Goal: Check status: Check status

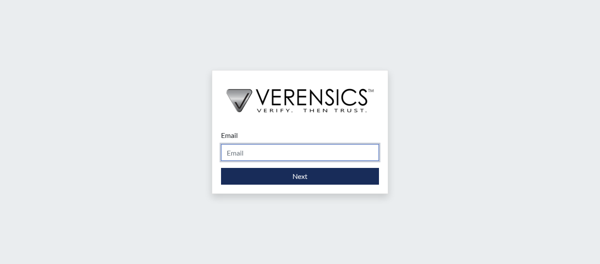
click at [269, 156] on input "Email" at bounding box center [300, 152] width 158 height 17
type input "[PERSON_NAME][EMAIL_ADDRESS][PERSON_NAME][DOMAIN_NAME]"
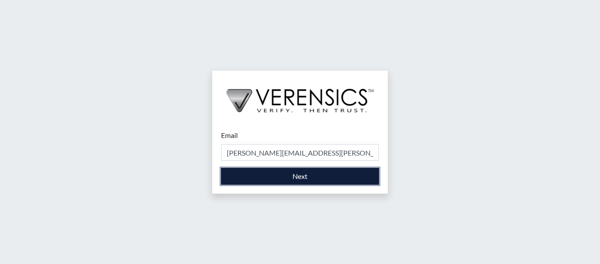
click at [292, 181] on button "Next" at bounding box center [300, 176] width 158 height 17
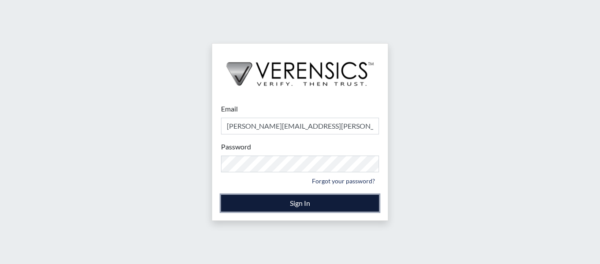
click at [305, 198] on button "Sign In" at bounding box center [300, 203] width 158 height 17
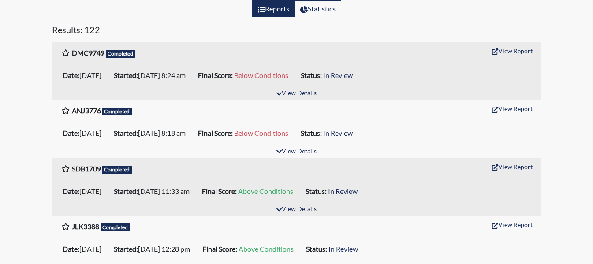
scroll to position [132, 0]
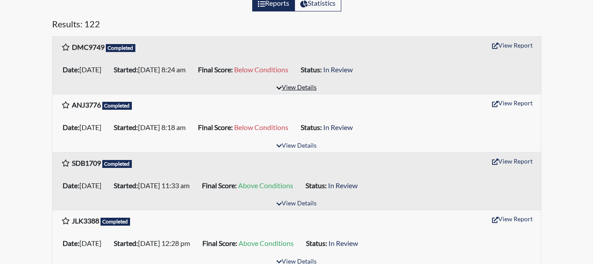
click at [298, 89] on button "View Details" at bounding box center [297, 88] width 48 height 12
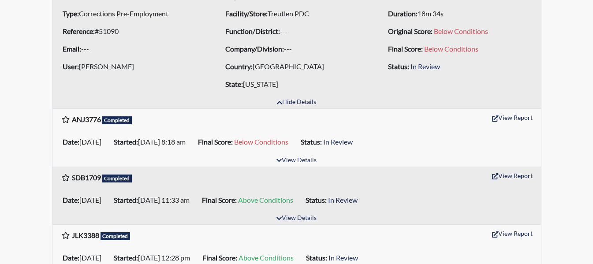
scroll to position [220, 0]
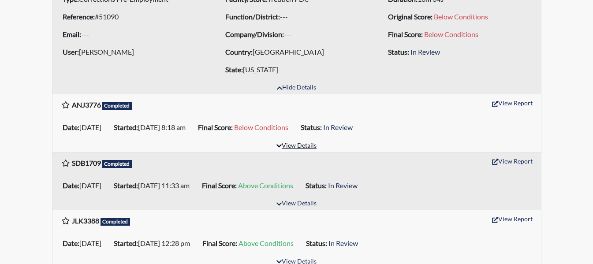
click at [291, 144] on button "View Details" at bounding box center [297, 146] width 48 height 12
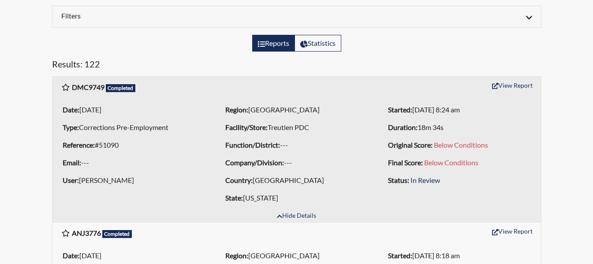
scroll to position [88, 0]
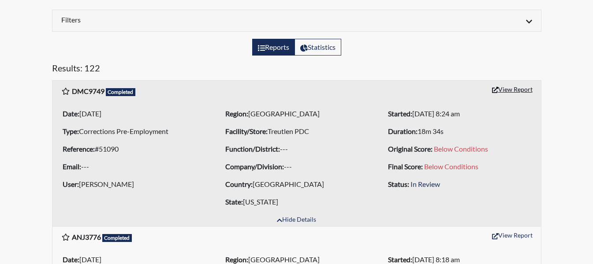
click at [514, 90] on button "View Report" at bounding box center [512, 89] width 49 height 14
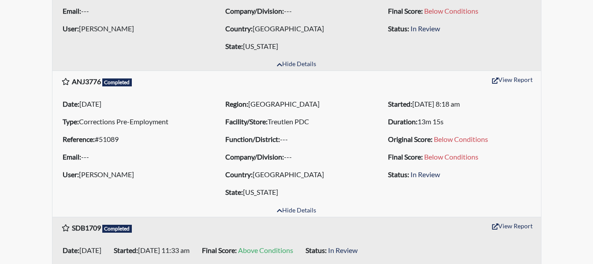
scroll to position [309, 0]
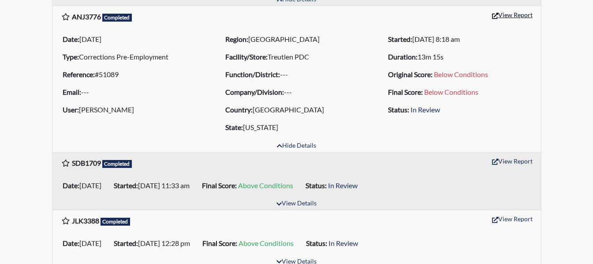
click at [525, 14] on button "View Report" at bounding box center [512, 15] width 49 height 14
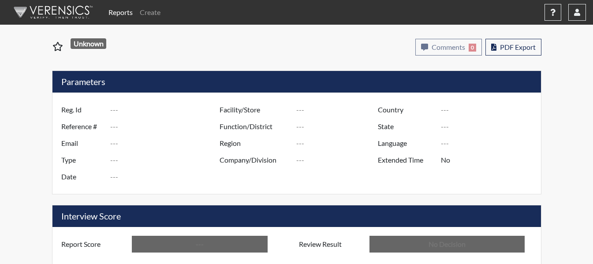
type input "DMC9749"
type input "51090"
type input "---"
type input "Corrections Pre-Employment"
type input "[DATE]"
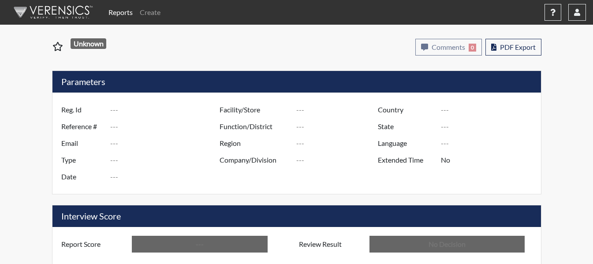
type input "Treutlen PDC"
type input "[GEOGRAPHIC_DATA]"
type input "[US_STATE]"
type input "English"
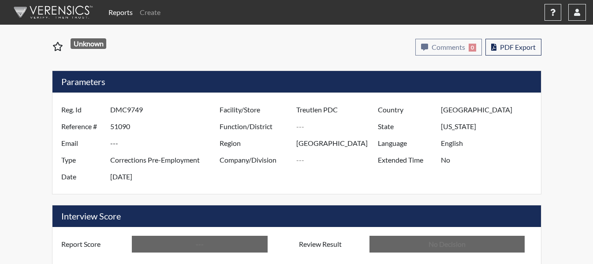
type input "Below Conditions"
type input "In Review"
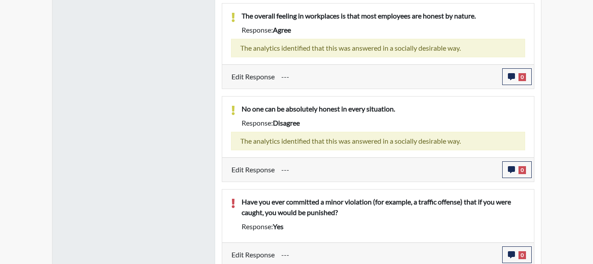
scroll to position [982, 0]
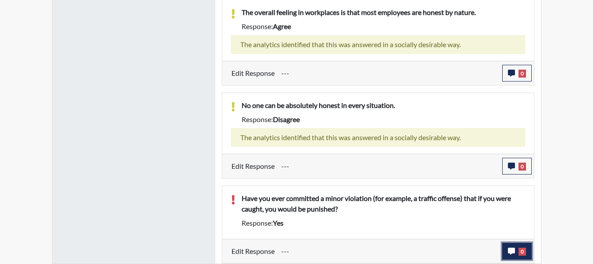
click at [512, 250] on icon "button" at bounding box center [511, 251] width 7 height 7
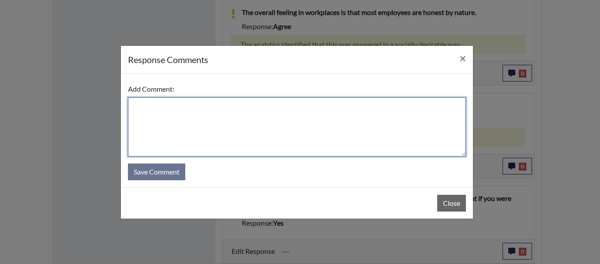
click at [206, 116] on textarea at bounding box center [297, 126] width 338 height 59
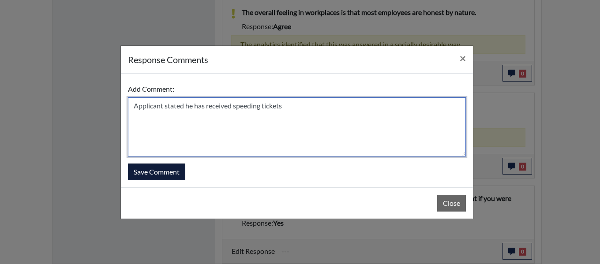
type textarea "Applicant stated he has received speeding tickets"
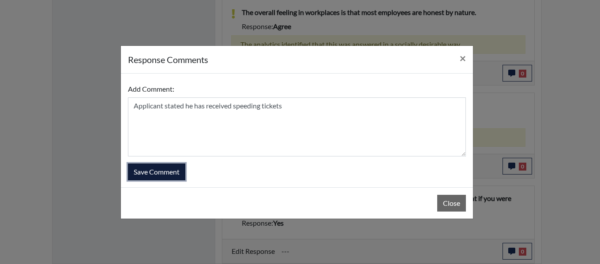
click at [163, 175] on button "Save Comment" at bounding box center [156, 172] width 57 height 17
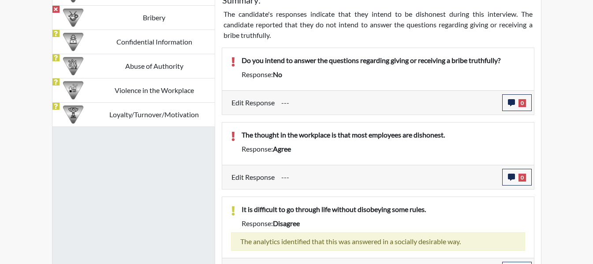
scroll to position [585, 0]
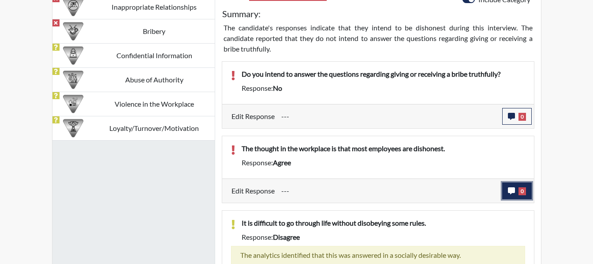
click at [511, 191] on icon "button" at bounding box center [511, 190] width 7 height 7
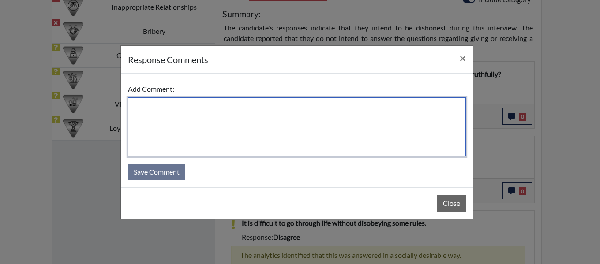
click at [197, 116] on textarea at bounding box center [297, 126] width 338 height 59
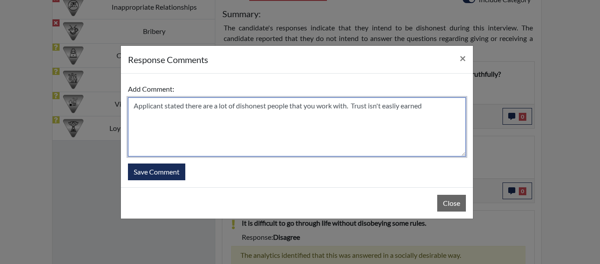
drag, startPoint x: 401, startPoint y: 104, endPoint x: 396, endPoint y: 105, distance: 5.8
click at [396, 105] on textarea "Applicant stated there are a lot of dishonest people that you work with. Trust …" at bounding box center [297, 126] width 338 height 59
type textarea "Applicant stated there are a lot of dishonest people that you work with. Trust …"
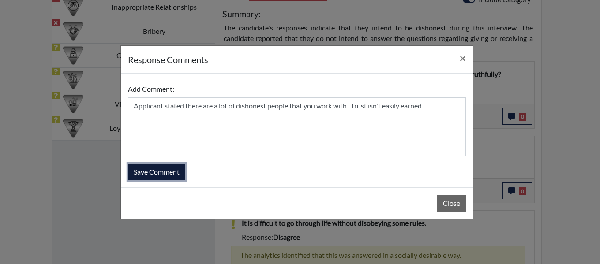
click at [165, 174] on button "Save Comment" at bounding box center [156, 172] width 57 height 17
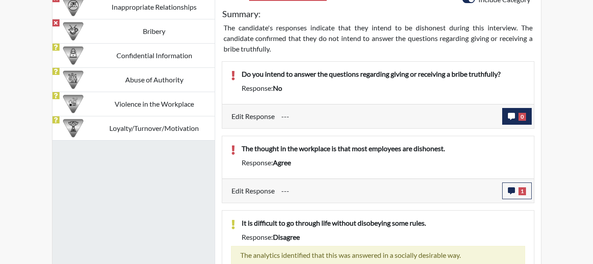
scroll to position [146, 366]
click at [514, 115] on icon "button" at bounding box center [511, 116] width 7 height 7
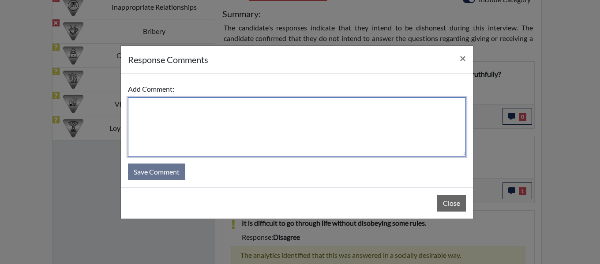
click at [200, 111] on textarea at bounding box center [297, 126] width 338 height 59
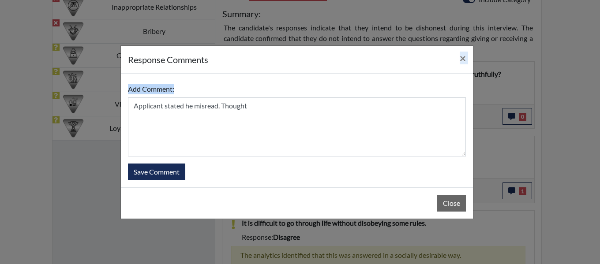
drag, startPoint x: 317, startPoint y: 60, endPoint x: 282, endPoint y: 93, distance: 48.7
click at [282, 93] on div "response Comments × Add Comment: Applicant stated he misread. Thought Save Comm…" at bounding box center [296, 132] width 353 height 174
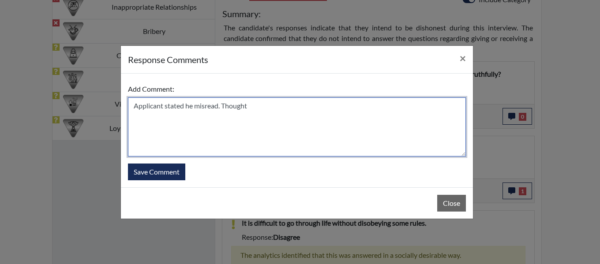
click at [269, 112] on textarea "Applicant stated he misread. Thought" at bounding box center [297, 126] width 338 height 59
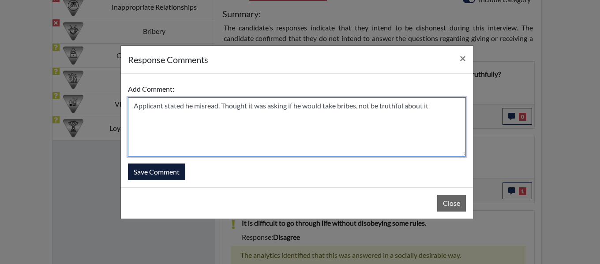
type textarea "Applicant stated he misread. Thought it was asking if he would take bribes, not…"
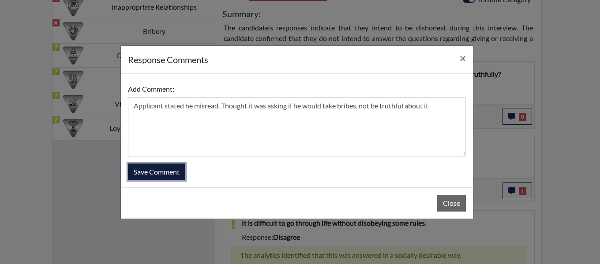
click at [162, 174] on button "Save Comment" at bounding box center [156, 172] width 57 height 17
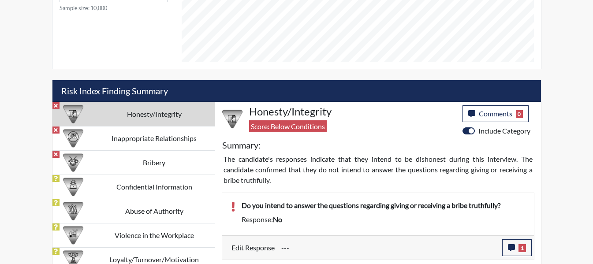
scroll to position [453, 0]
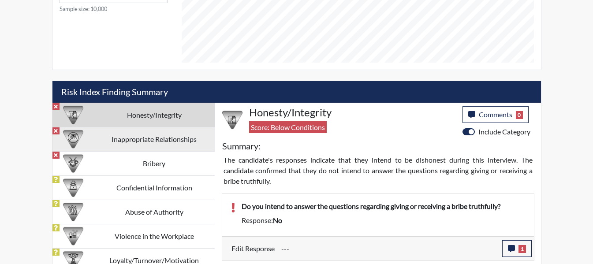
click at [177, 146] on td "Inappropriate Relationships" at bounding box center [154, 139] width 121 height 24
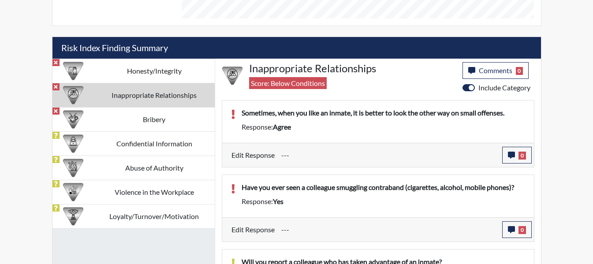
scroll to position [541, 0]
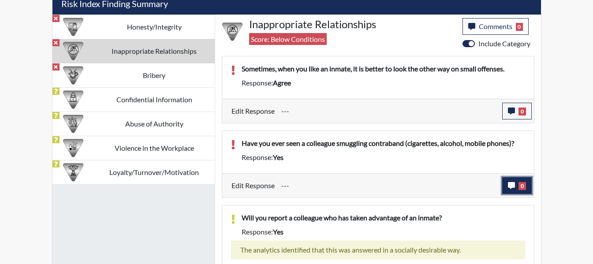
click at [507, 183] on button "0" at bounding box center [517, 185] width 30 height 17
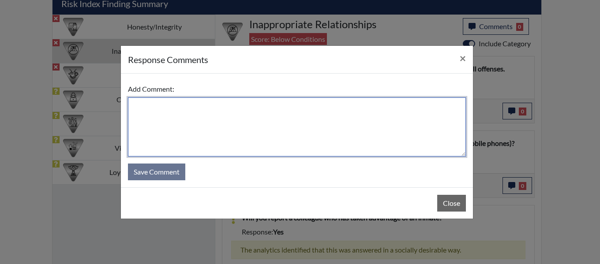
click at [284, 135] on textarea at bounding box center [297, 126] width 338 height 59
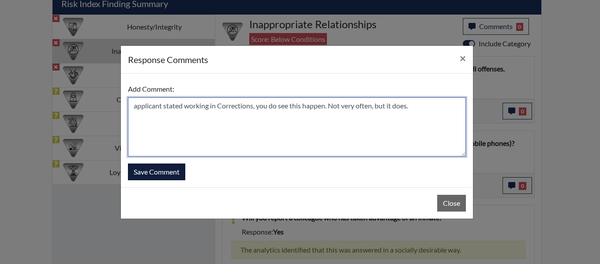
type textarea "applicant stated working in Corrections, you do see this happen. Not very often…"
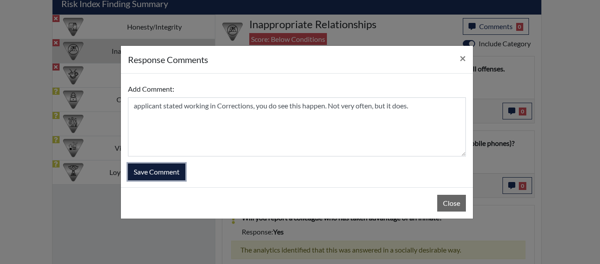
click at [167, 174] on button "Save Comment" at bounding box center [156, 172] width 57 height 17
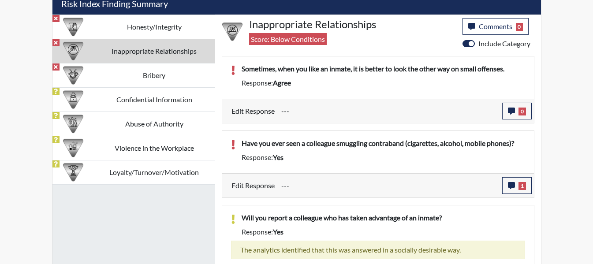
scroll to position [146, 366]
click at [511, 110] on icon "button" at bounding box center [511, 111] width 7 height 7
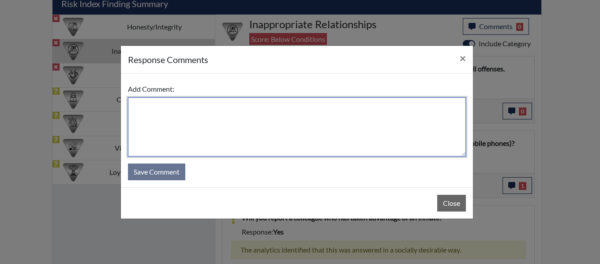
click at [202, 110] on textarea at bounding box center [297, 126] width 338 height 59
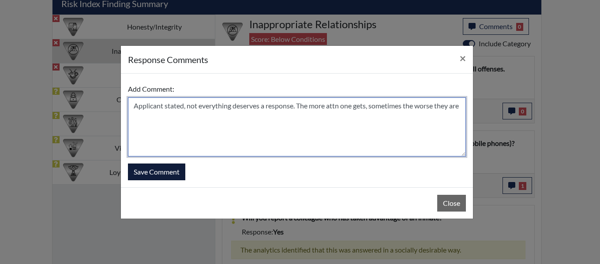
type textarea "Applicant stated, not everything deserves a response. The more attn one gets, s…"
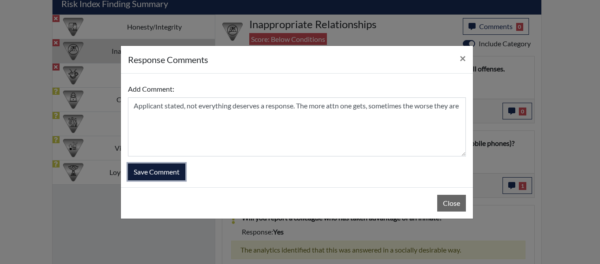
click at [168, 166] on button "Save Comment" at bounding box center [156, 172] width 57 height 17
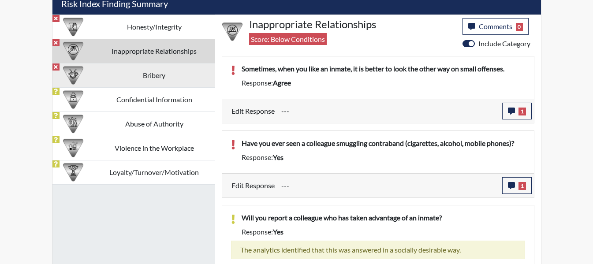
click at [149, 74] on td "Bribery" at bounding box center [154, 75] width 121 height 24
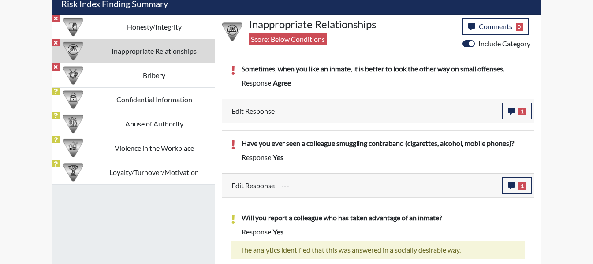
scroll to position [514, 0]
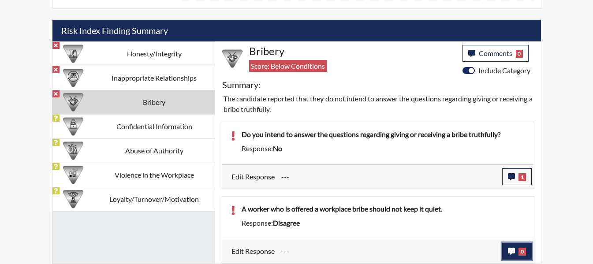
click at [513, 250] on icon "button" at bounding box center [511, 251] width 7 height 7
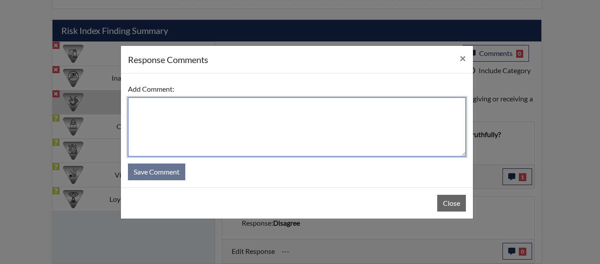
click at [224, 109] on textarea at bounding box center [297, 126] width 338 height 59
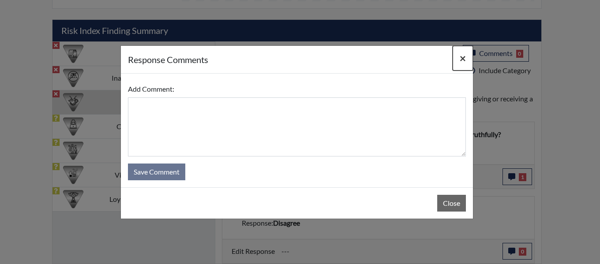
click at [459, 55] on span "×" at bounding box center [462, 58] width 6 height 13
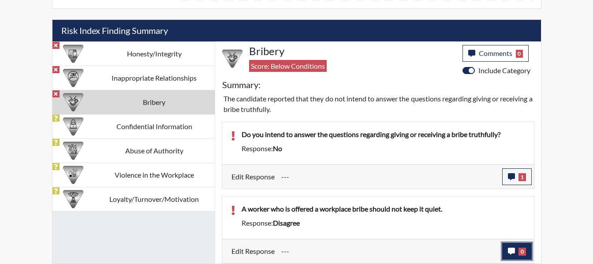
click at [513, 251] on icon "button" at bounding box center [511, 251] width 7 height 7
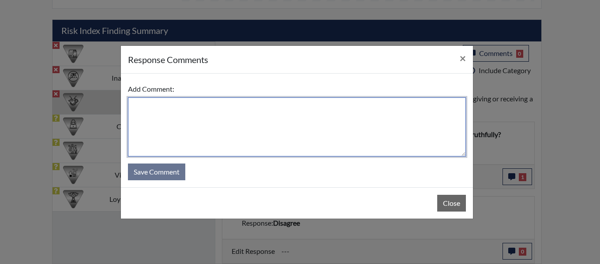
click at [327, 119] on textarea at bounding box center [297, 126] width 338 height 59
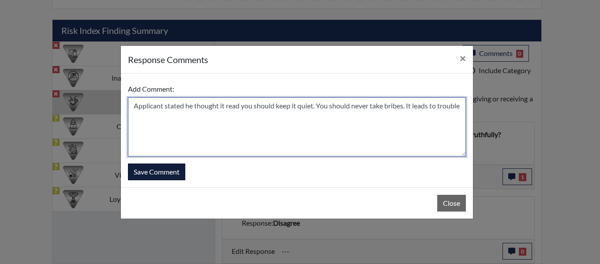
type textarea "Applicant stated he thought it read you should keep it quiet. You should never …"
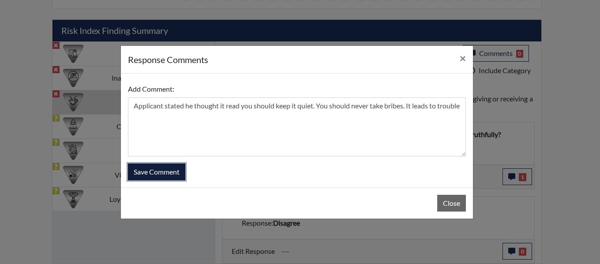
click at [152, 168] on button "Save Comment" at bounding box center [156, 172] width 57 height 17
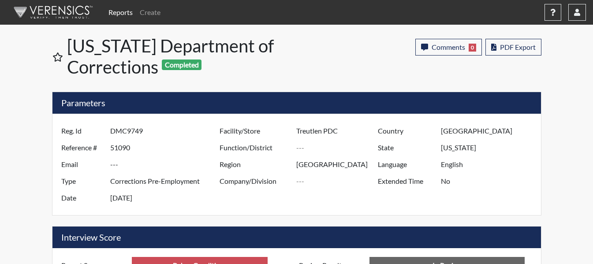
scroll to position [0, 0]
drag, startPoint x: 111, startPoint y: 129, endPoint x: 144, endPoint y: 131, distance: 33.1
click at [144, 131] on input "DMC9749" at bounding box center [166, 131] width 112 height 17
click at [456, 194] on div "Country United States State Georgia Language English Extended Time No" at bounding box center [455, 165] width 158 height 84
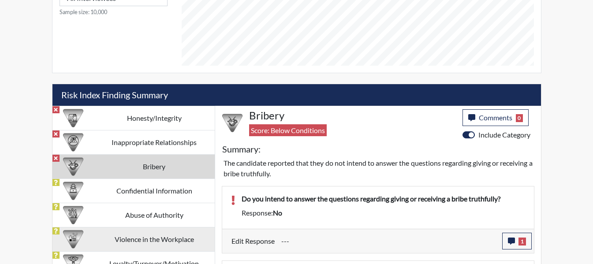
scroll to position [514, 0]
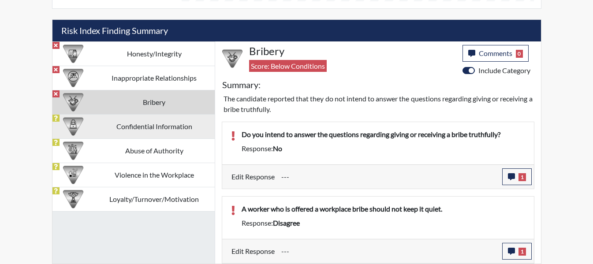
click at [151, 124] on td "Confidential Information" at bounding box center [154, 126] width 121 height 24
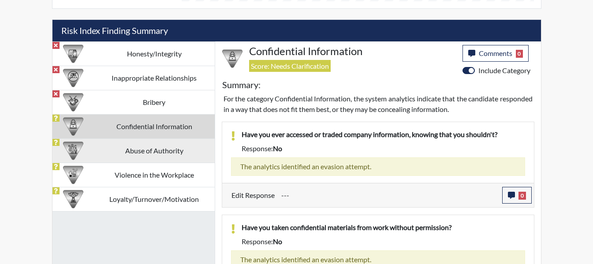
click at [145, 152] on td "Abuse of Authority" at bounding box center [154, 150] width 121 height 24
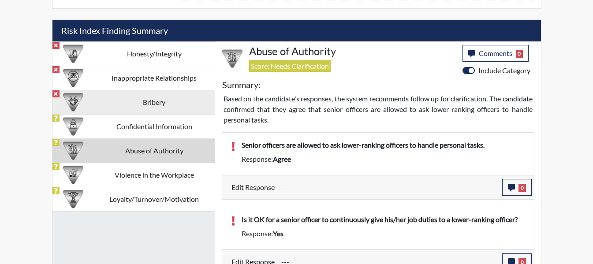
click at [130, 113] on td "Bribery" at bounding box center [154, 102] width 121 height 24
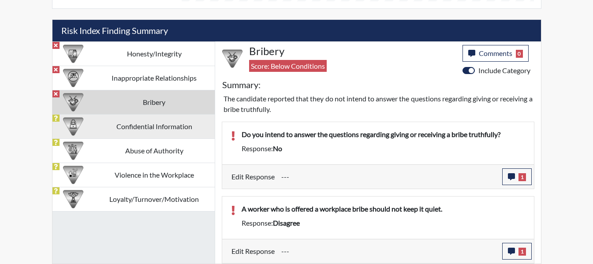
click at [131, 123] on td "Confidential Information" at bounding box center [154, 126] width 121 height 24
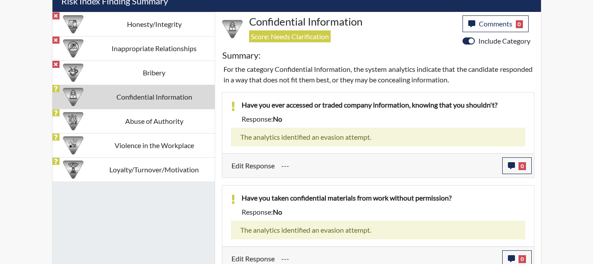
scroll to position [551, 0]
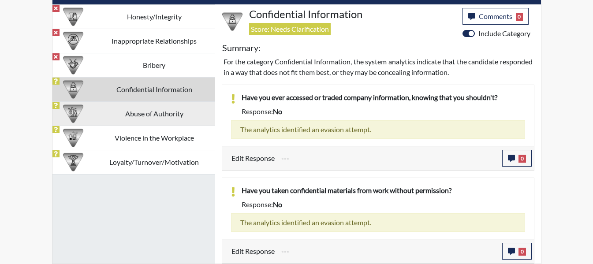
click at [162, 115] on td "Abuse of Authority" at bounding box center [154, 113] width 121 height 24
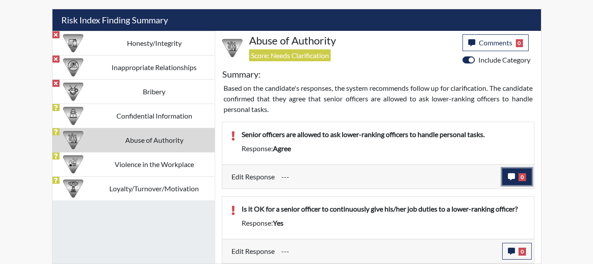
click at [511, 175] on icon "button" at bounding box center [511, 176] width 7 height 7
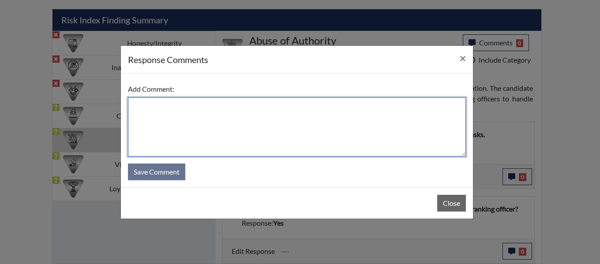
click at [205, 115] on textarea at bounding box center [297, 126] width 338 height 59
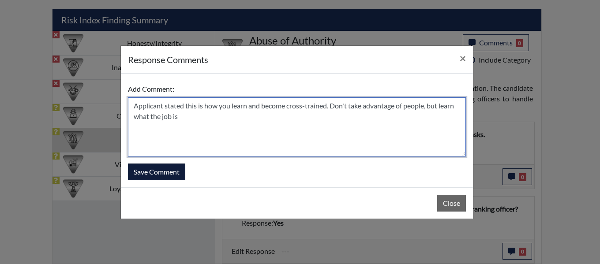
type textarea "Applicant stated this is how you learn and become cross-trained. Don't take adv…"
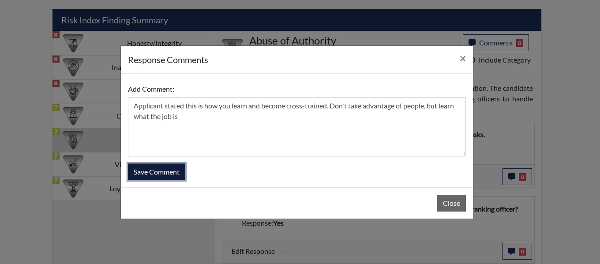
click at [173, 164] on button "Save Comment" at bounding box center [156, 172] width 57 height 17
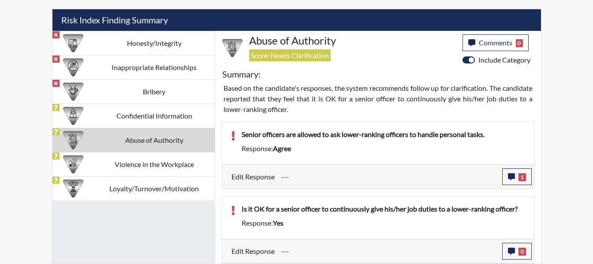
scroll to position [146, 366]
click at [511, 249] on icon "button" at bounding box center [511, 251] width 7 height 7
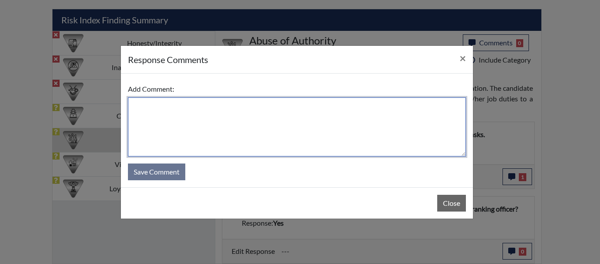
click at [228, 111] on textarea at bounding box center [297, 126] width 338 height 59
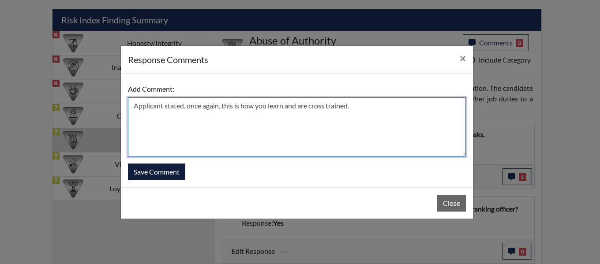
type textarea "Applicant stated, once again, this is how you learn and are cross trained."
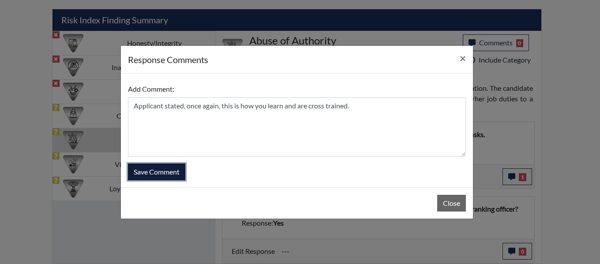
click at [150, 169] on button "Save Comment" at bounding box center [156, 172] width 57 height 17
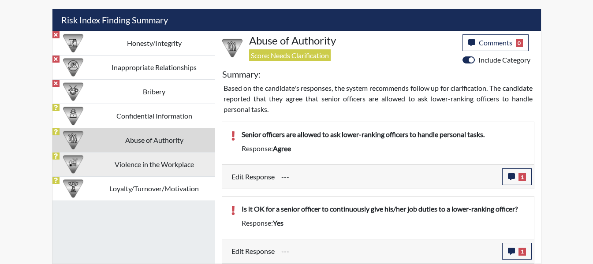
click at [146, 169] on td "Violence in the Workplace" at bounding box center [154, 164] width 121 height 24
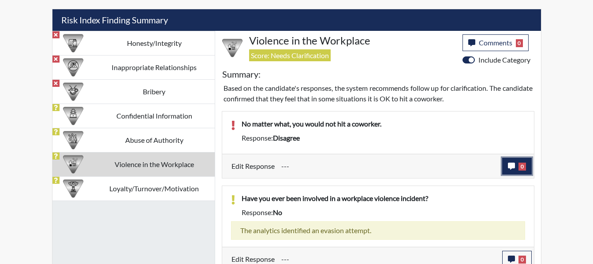
click at [511, 164] on icon "button" at bounding box center [511, 166] width 7 height 7
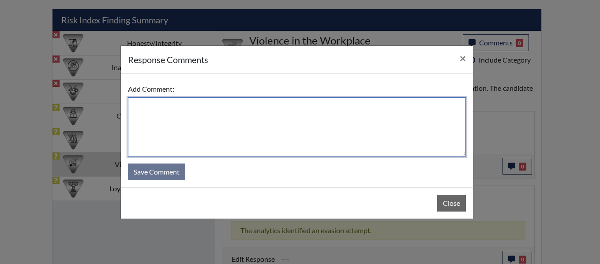
click at [192, 119] on textarea at bounding box center [297, 126] width 338 height 59
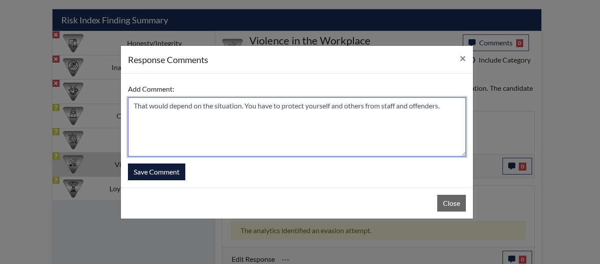
type textarea "That would depend on the situation. You have to protect yourself and others fro…"
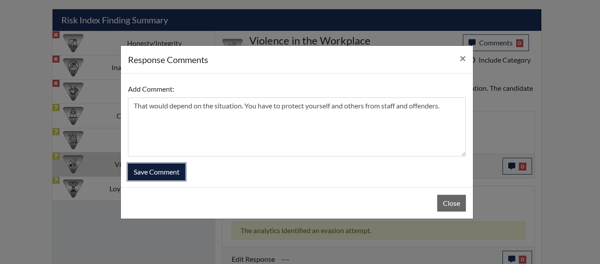
click at [164, 172] on button "Save Comment" at bounding box center [156, 172] width 57 height 17
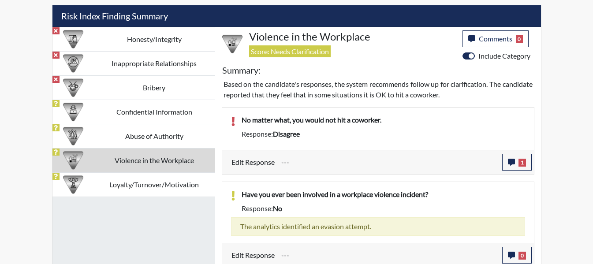
scroll to position [533, 0]
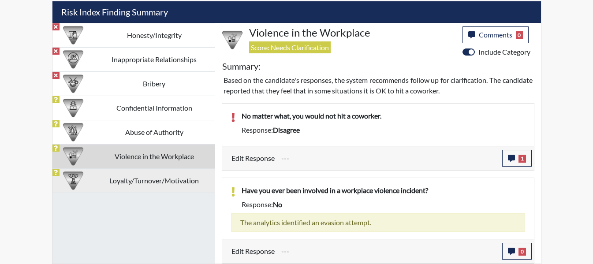
click at [138, 179] on td "Loyalty/Turnover/Motivation" at bounding box center [154, 180] width 121 height 24
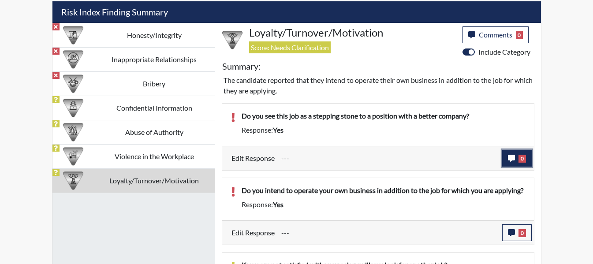
click at [508, 159] on icon "button" at bounding box center [511, 158] width 7 height 7
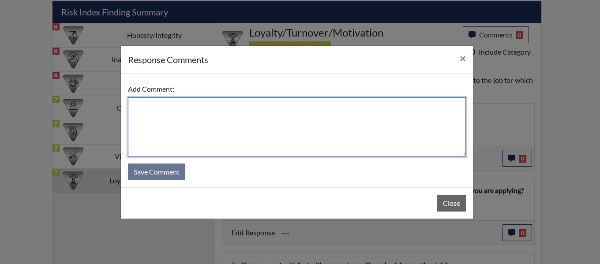
click at [257, 117] on textarea at bounding box center [297, 126] width 338 height 59
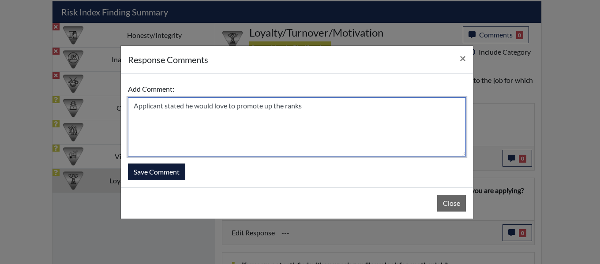
type textarea "Applicant stated he would love to promote up the ranks"
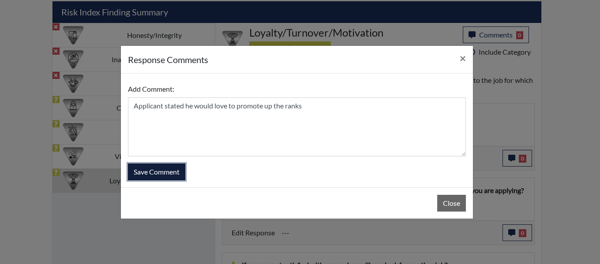
click at [164, 176] on button "Save Comment" at bounding box center [156, 172] width 57 height 17
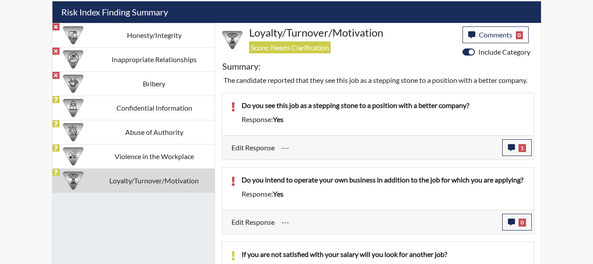
scroll to position [146, 366]
click at [510, 228] on button "0" at bounding box center [517, 222] width 30 height 17
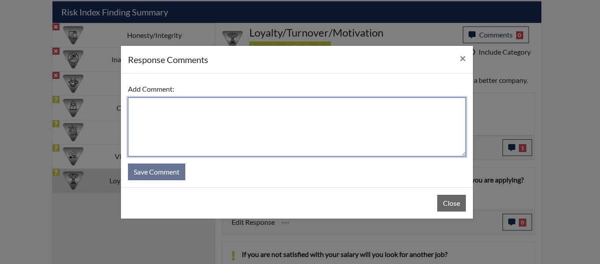
click at [235, 123] on textarea at bounding box center [297, 126] width 338 height 59
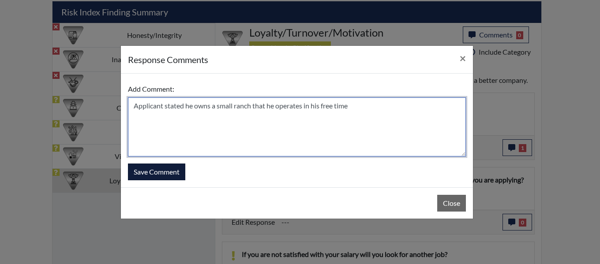
type textarea "Applicant stated he owns a small ranch that he operates in his free time"
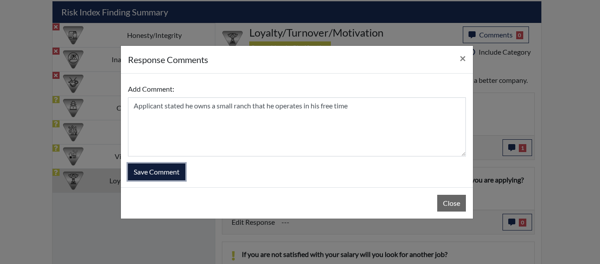
click at [168, 168] on button "Save Comment" at bounding box center [156, 172] width 57 height 17
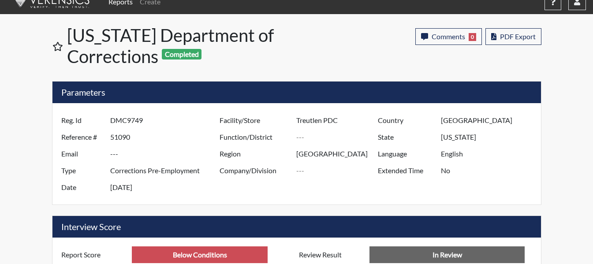
scroll to position [0, 0]
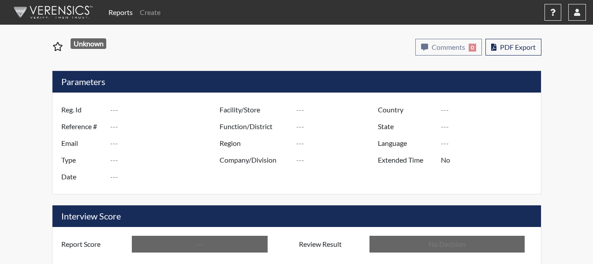
type input "ANJ3776"
type input "51089"
type input "---"
type input "Corrections Pre-Employment"
type input "[DATE]"
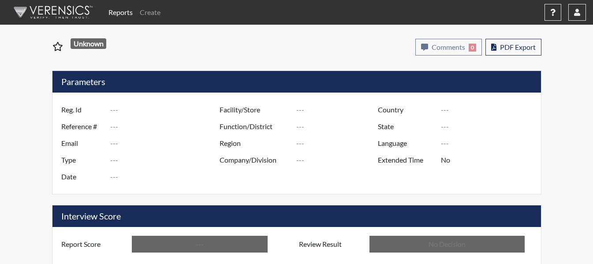
type input "Treutlen PDC"
type input "[GEOGRAPHIC_DATA]"
type input "[US_STATE]"
type input "English"
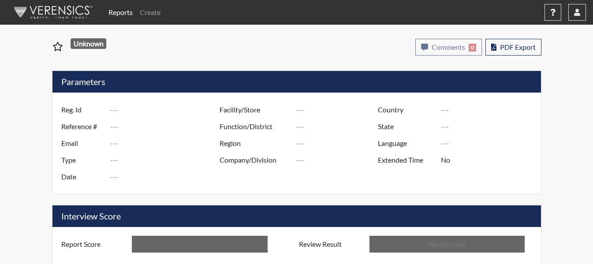
type input "Below Conditions"
type input "In Review"
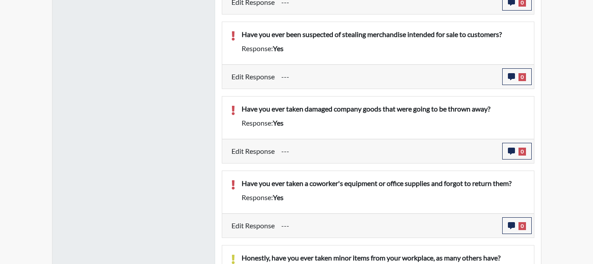
scroll to position [525, 0]
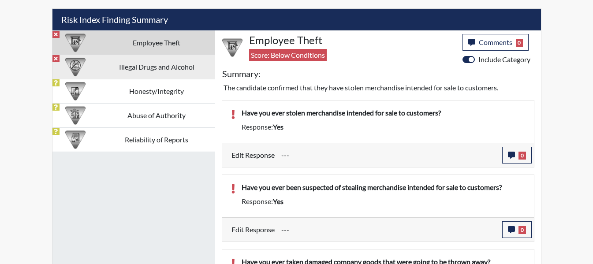
click at [159, 66] on td "Illegal Drugs and Alcohol" at bounding box center [157, 67] width 116 height 24
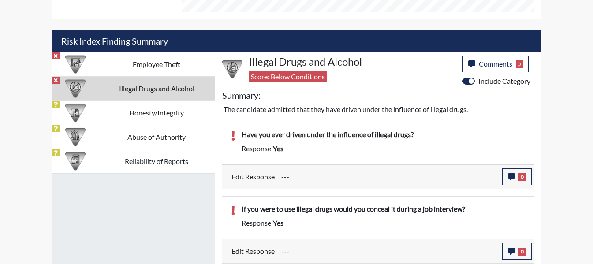
scroll to position [504, 0]
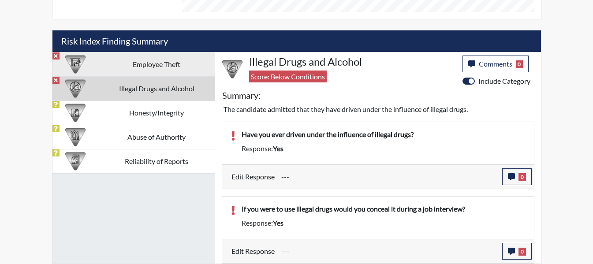
click at [152, 62] on td "Employee Theft" at bounding box center [157, 64] width 116 height 24
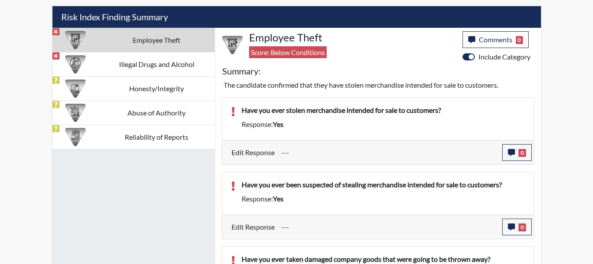
scroll to position [525, 0]
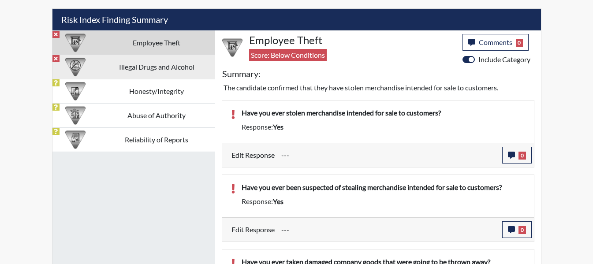
click at [180, 65] on td "Illegal Drugs and Alcohol" at bounding box center [157, 67] width 116 height 24
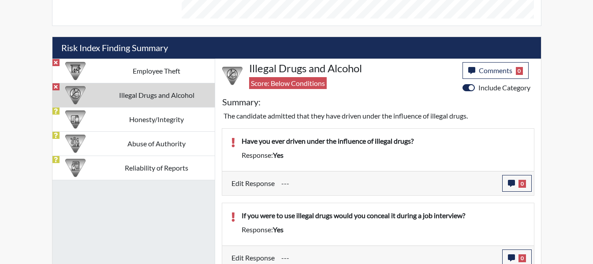
scroll to position [504, 0]
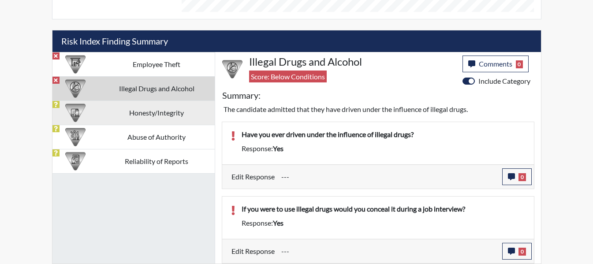
click at [149, 112] on td "Honesty/Integrity" at bounding box center [157, 113] width 116 height 24
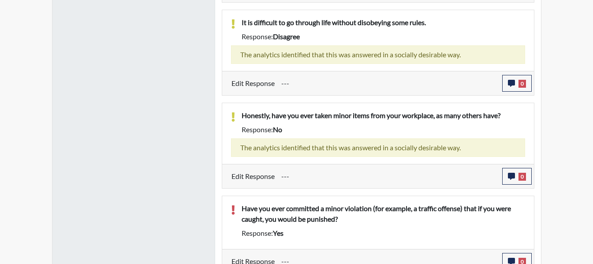
scroll to position [881, 0]
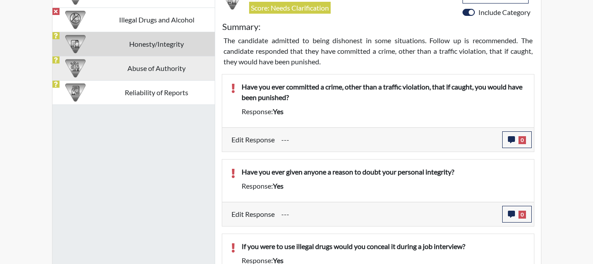
click at [175, 72] on td "Abuse of Authority" at bounding box center [157, 68] width 116 height 24
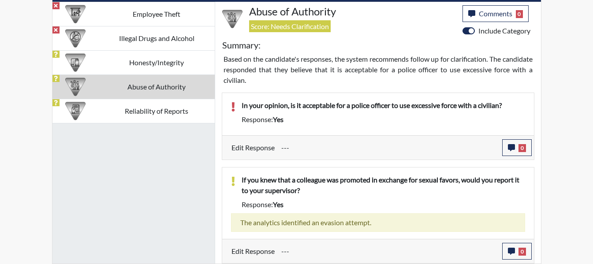
scroll to position [554, 0]
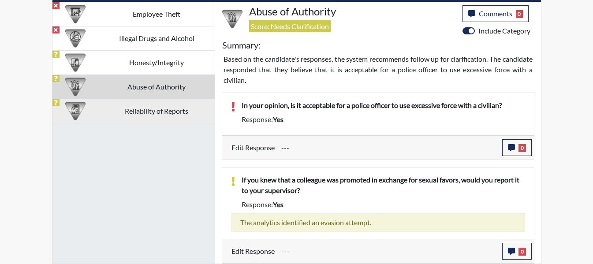
click at [135, 111] on td "Reliability of Reports" at bounding box center [157, 111] width 116 height 24
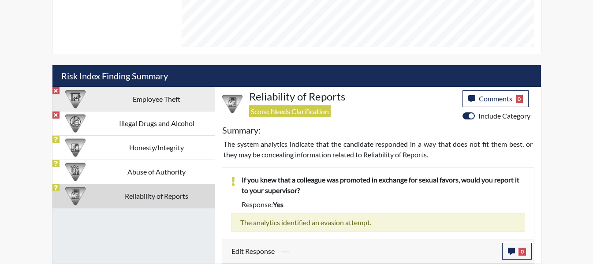
click at [132, 94] on td "Employee Theft" at bounding box center [157, 99] width 116 height 24
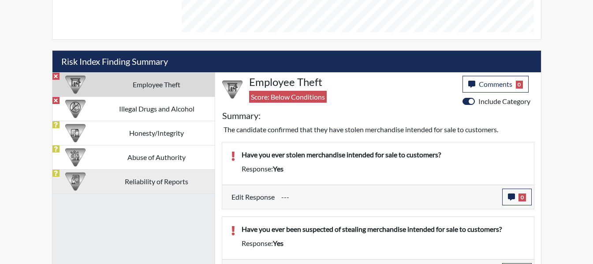
scroll to position [481, 0]
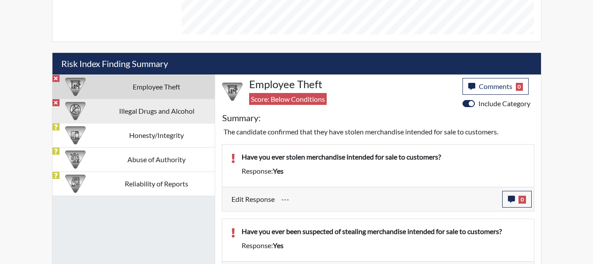
click at [162, 116] on td "Illegal Drugs and Alcohol" at bounding box center [157, 111] width 116 height 24
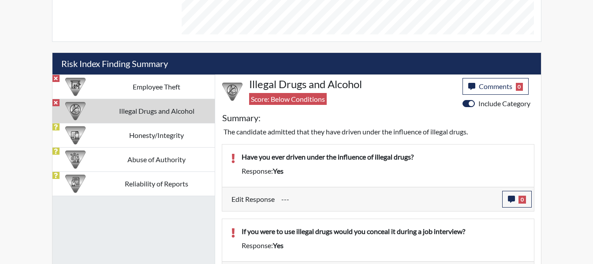
scroll to position [504, 0]
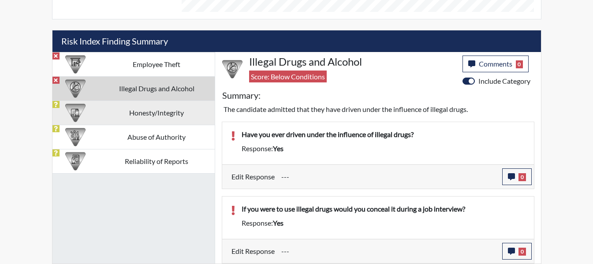
click at [127, 121] on td "Honesty/Integrity" at bounding box center [157, 113] width 116 height 24
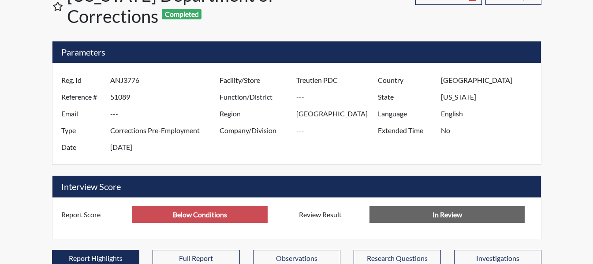
scroll to position [0, 0]
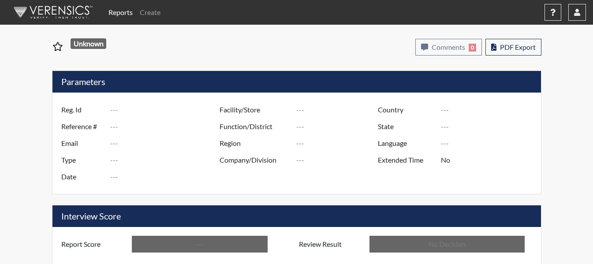
type input "ANJ3776"
type input "51089"
type input "---"
type input "Corrections Pre-Employment"
type input "Sep 4, 2025"
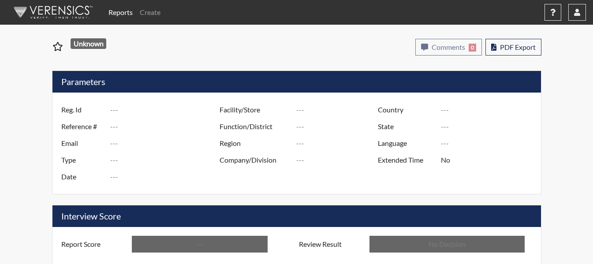
type input "Treutlen PDC"
type input "[GEOGRAPHIC_DATA]"
type input "[US_STATE]"
type input "English"
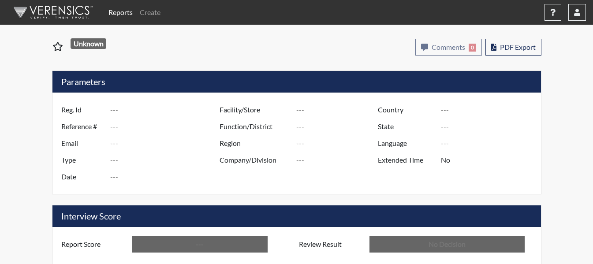
type input "Below Conditions"
type input "In Review"
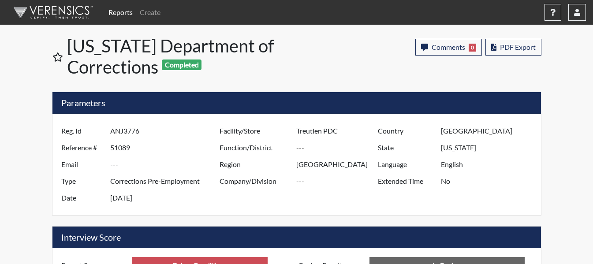
click at [113, 11] on link "Reports" at bounding box center [120, 13] width 31 height 18
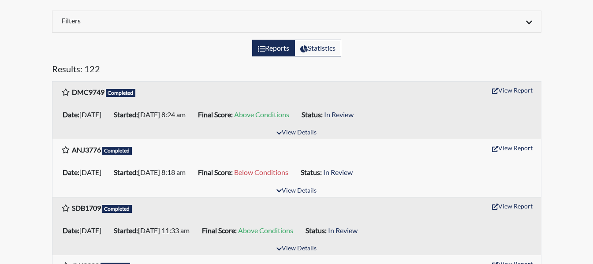
scroll to position [88, 0]
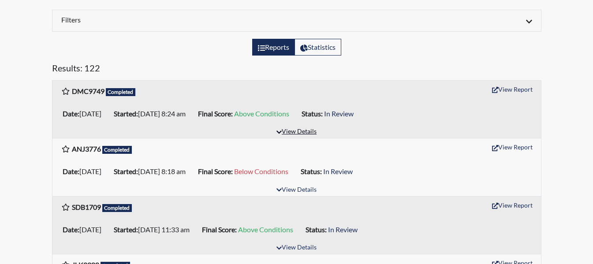
click at [307, 129] on button "View Details" at bounding box center [297, 132] width 48 height 12
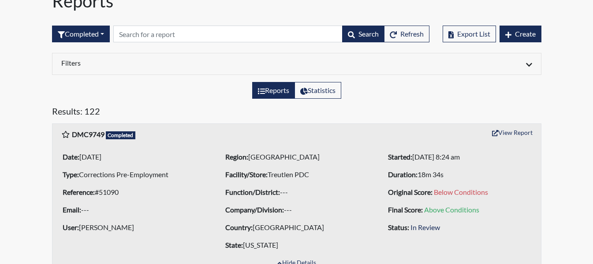
scroll to position [44, 0]
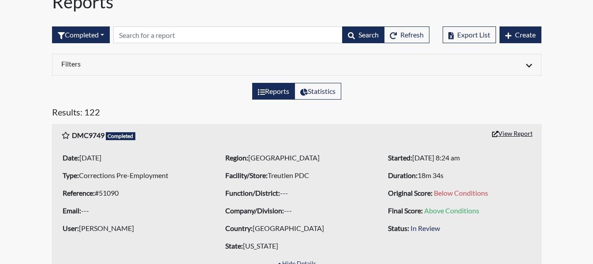
click at [521, 134] on button "View Report" at bounding box center [512, 134] width 49 height 14
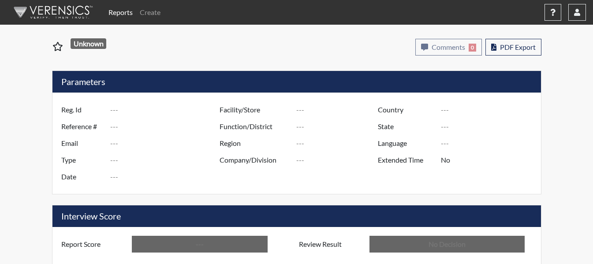
type input "DMC9749"
type input "51090"
type input "---"
type input "Corrections Pre-Employment"
type input "[DATE]"
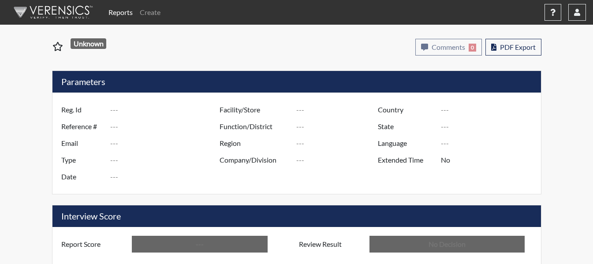
type input "Treutlen PDC"
type input "[GEOGRAPHIC_DATA]"
type input "[US_STATE]"
type input "English"
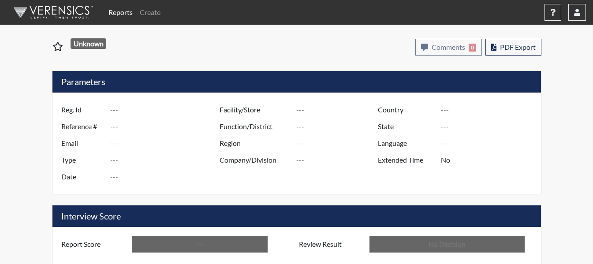
type input "Above Conditions"
type input "In Review"
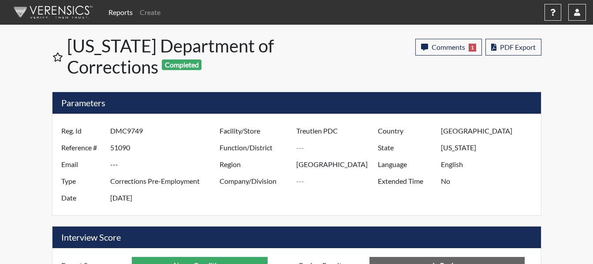
scroll to position [146, 366]
click at [456, 45] on span "Comments" at bounding box center [449, 47] width 34 height 8
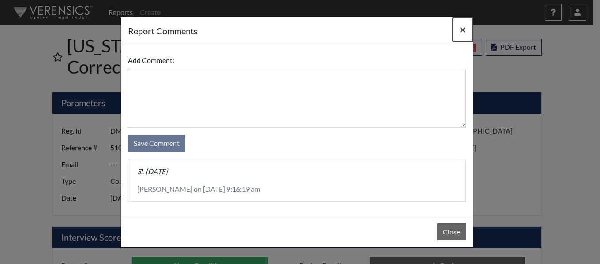
click at [462, 28] on span "×" at bounding box center [462, 29] width 6 height 13
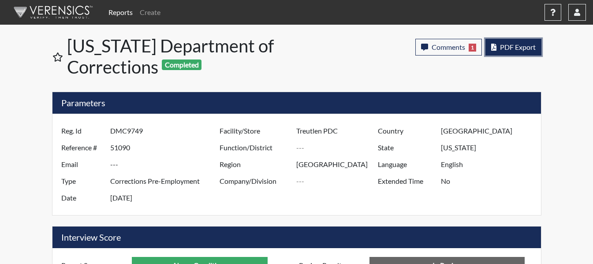
click at [501, 47] on span "PDF Export" at bounding box center [518, 47] width 36 height 8
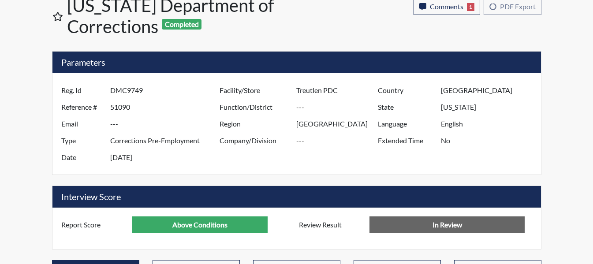
scroll to position [132, 0]
